Goal: Information Seeking & Learning: Learn about a topic

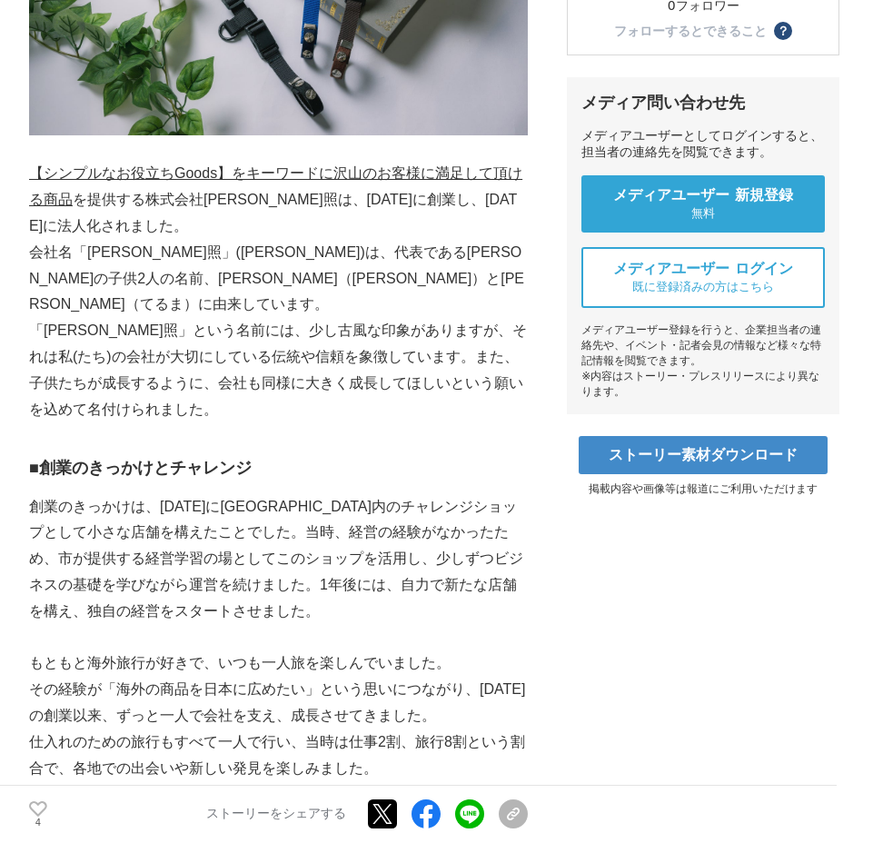
scroll to position [580, 0]
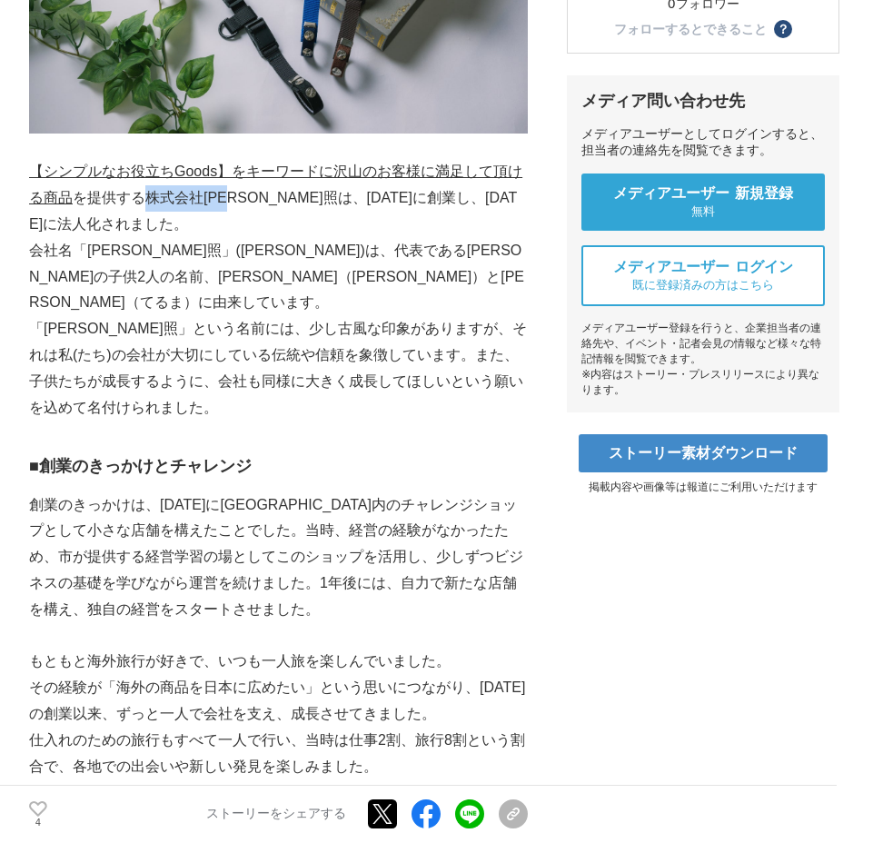
drag, startPoint x: 151, startPoint y: 159, endPoint x: 251, endPoint y: 159, distance: 100.0
click at [251, 159] on p "【シンプルなお役立ちGoods】をキーワードに沢山のお客様に満足して頂ける商品 を提供する株式会社寿々照は、2004年に創業し、2020年12月に法人化されま…" at bounding box center [278, 198] width 499 height 78
copy p "株式会社[PERSON_NAME]照"
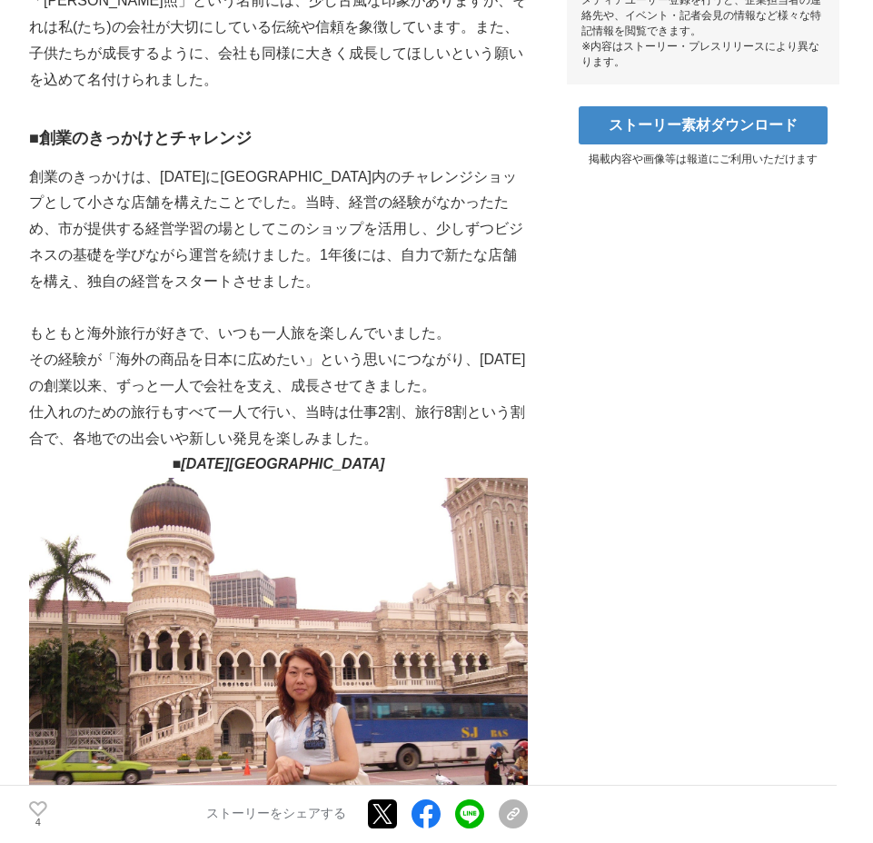
scroll to position [947, 0]
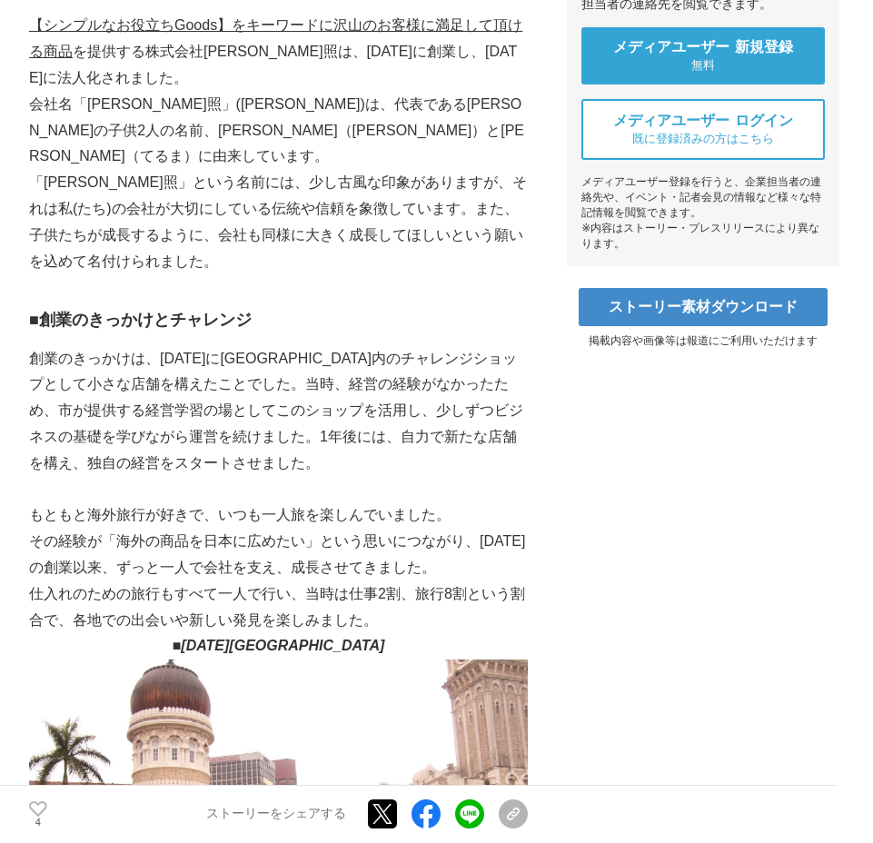
scroll to position [639, 0]
